Goal: Task Accomplishment & Management: Use online tool/utility

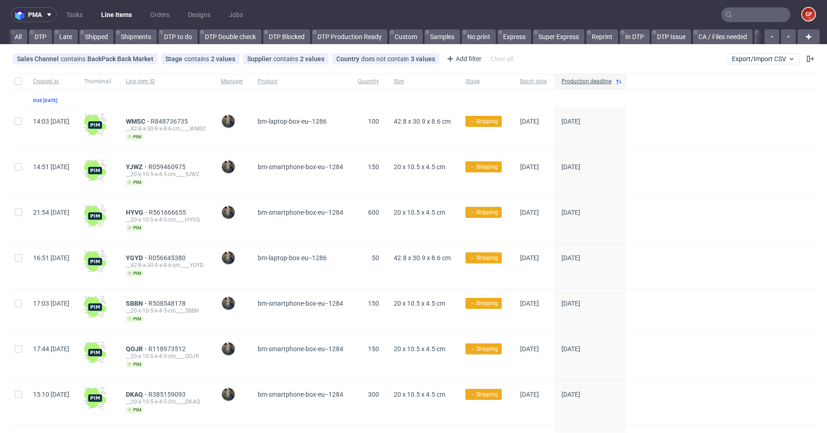
scroll to position [0, 2178]
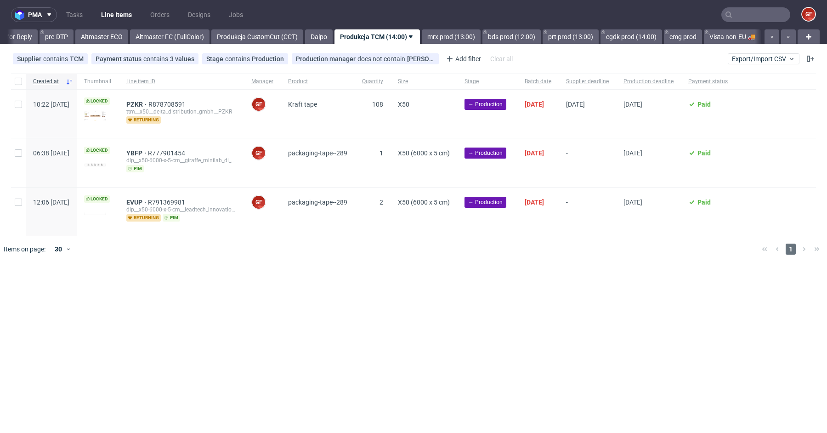
scroll to position [0, 1523]
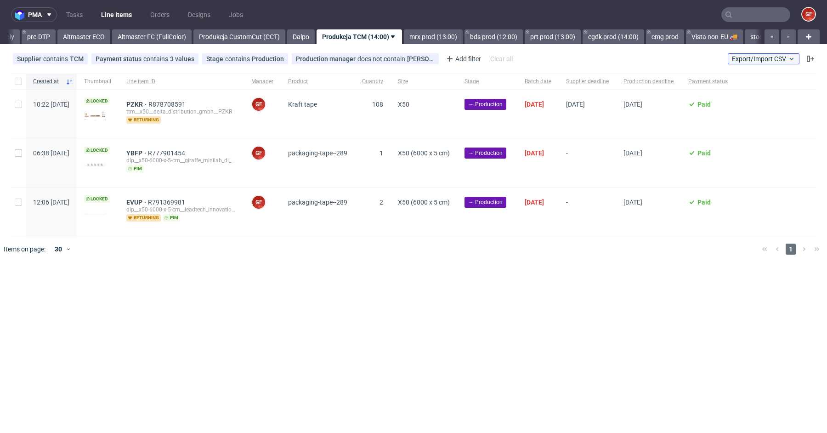
click at [768, 59] on span "Export/Import CSV" at bounding box center [763, 58] width 63 height 7
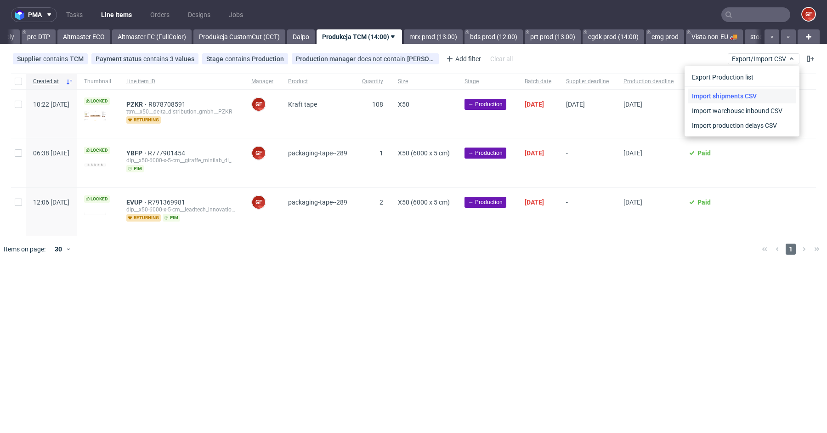
click at [750, 96] on link "Import shipments CSV" at bounding box center [741, 96] width 107 height 15
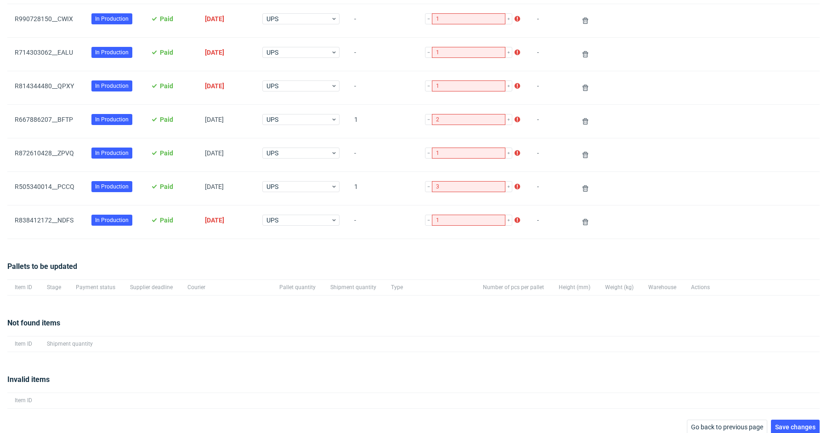
scroll to position [386, 0]
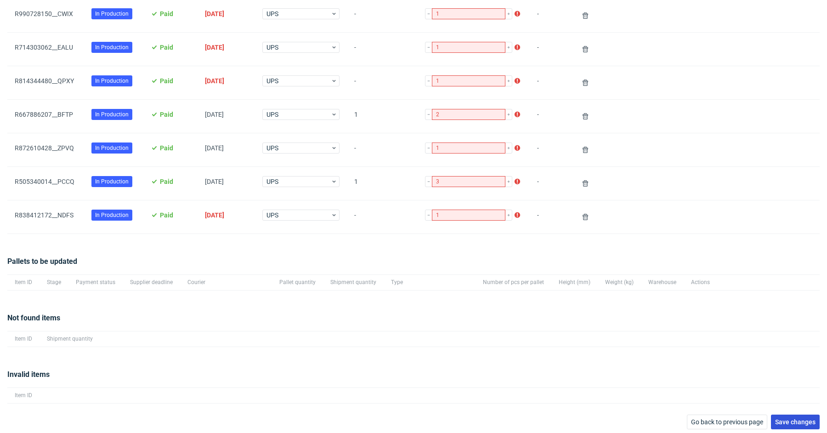
click at [782, 423] on button "Save changes" at bounding box center [795, 421] width 49 height 15
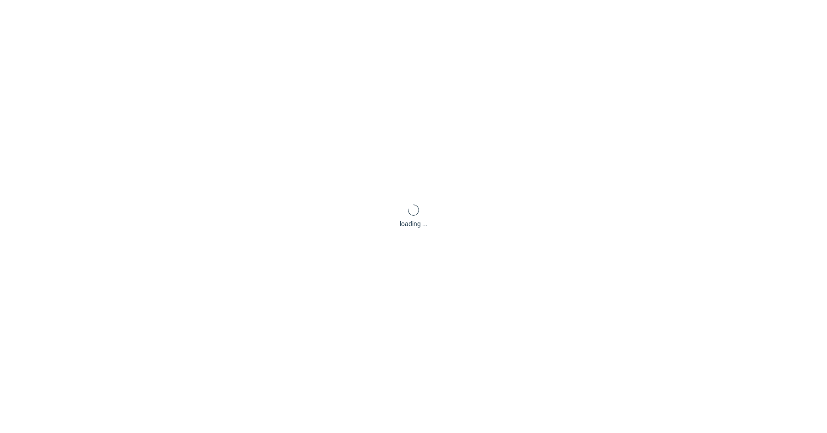
scroll to position [44, 0]
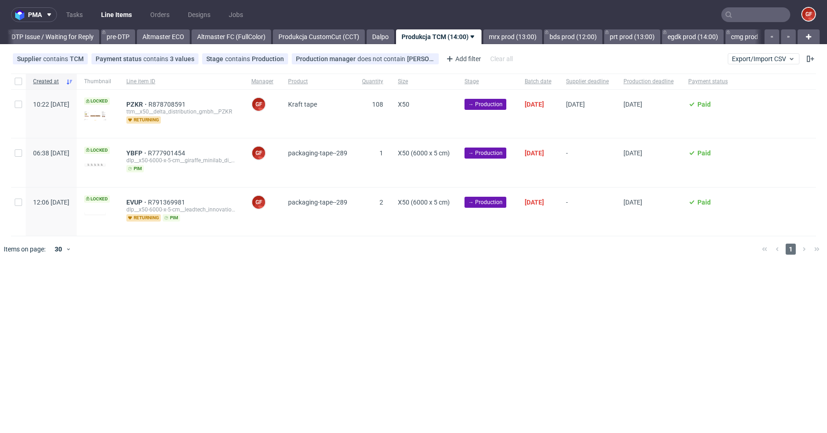
scroll to position [0, 1523]
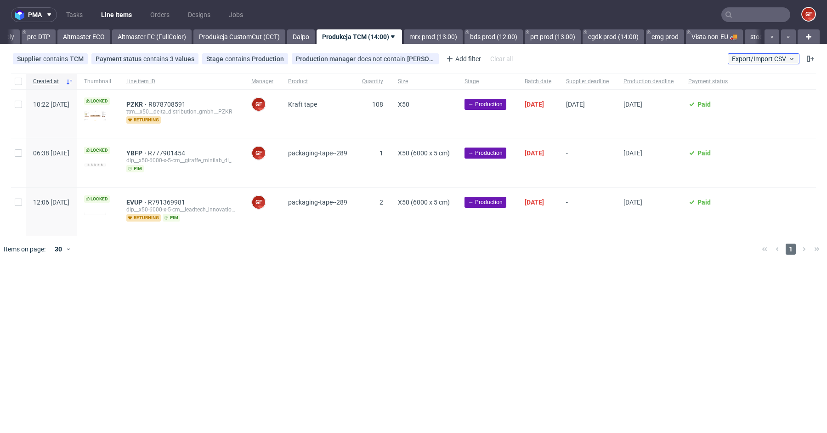
click at [758, 60] on span "Export/Import CSV" at bounding box center [763, 58] width 63 height 7
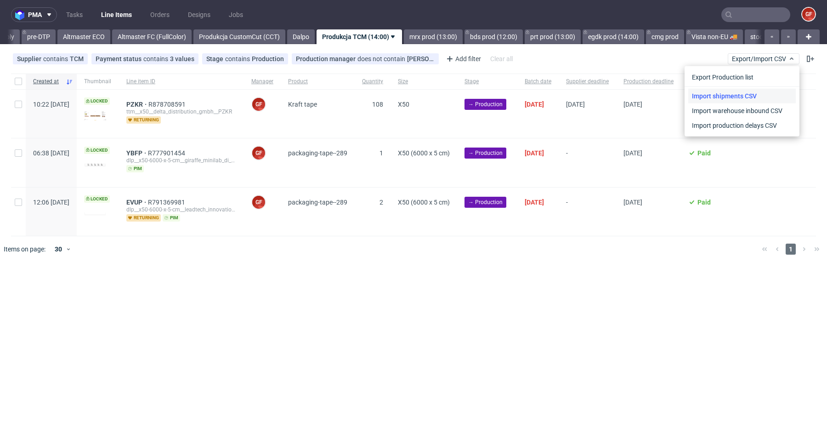
click at [734, 92] on link "Import shipments CSV" at bounding box center [741, 96] width 107 height 15
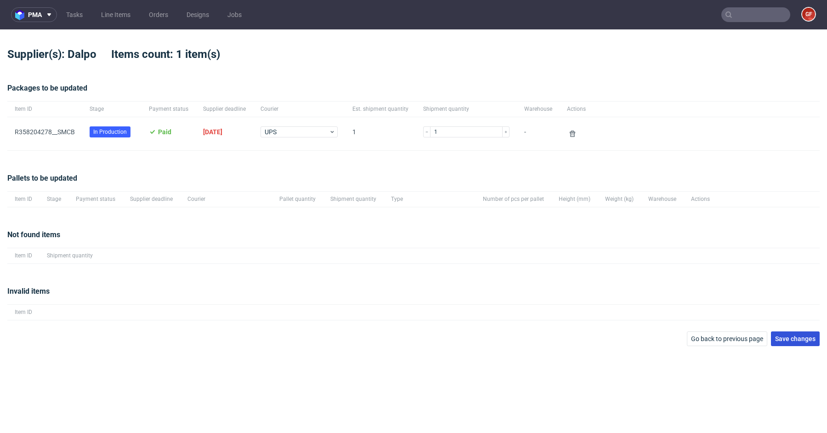
click at [800, 339] on span "Save changes" at bounding box center [795, 338] width 40 height 6
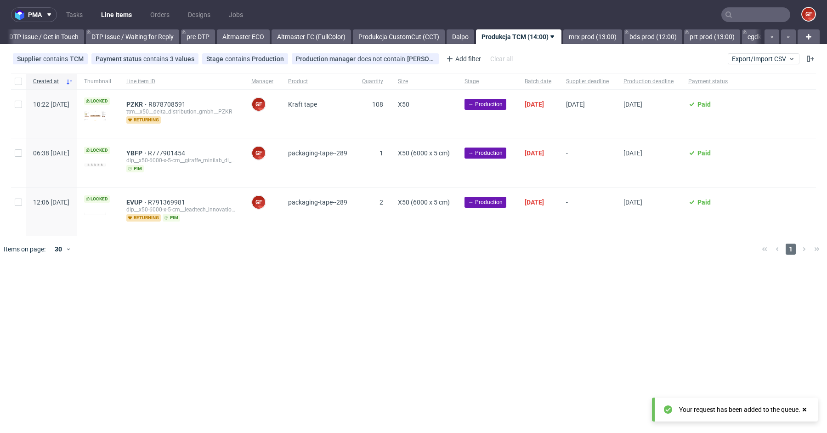
scroll to position [0, 1436]
